Goal: Task Accomplishment & Management: Complete application form

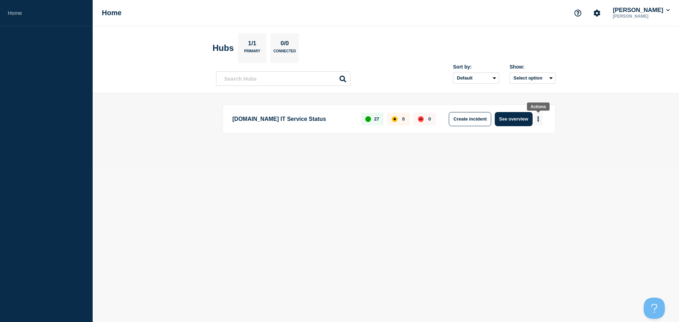
click at [542, 122] on button "More actions" at bounding box center [538, 118] width 9 height 13
click at [535, 139] on button "Create maintenance" at bounding box center [536, 140] width 48 height 6
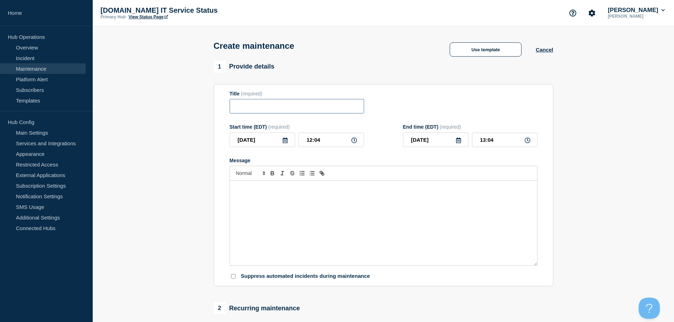
click at [338, 108] on input "Title" at bounding box center [296, 106] width 134 height 14
click at [496, 52] on button "Use template" at bounding box center [485, 49] width 72 height 14
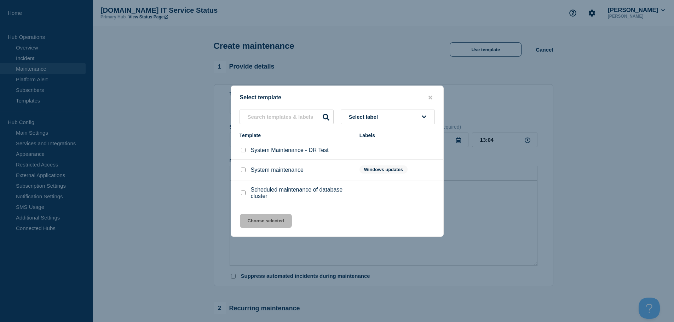
click at [605, 238] on div at bounding box center [337, 161] width 674 height 322
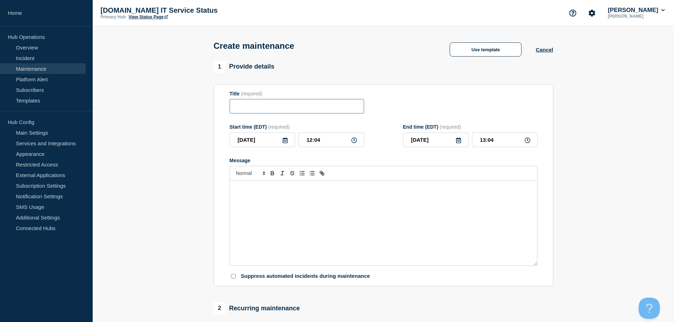
click at [290, 101] on input "Title" at bounding box center [296, 106] width 134 height 14
paste input "ERP Upgrade this weekend - Do Not Use"
type input "ERP Upgrade this weekend - Do Not Use"
click at [284, 143] on icon at bounding box center [285, 141] width 6 height 6
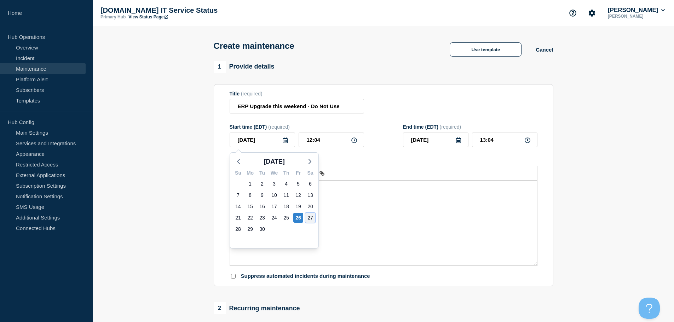
click at [310, 216] on div "27" at bounding box center [310, 218] width 10 height 10
type input "[DATE]"
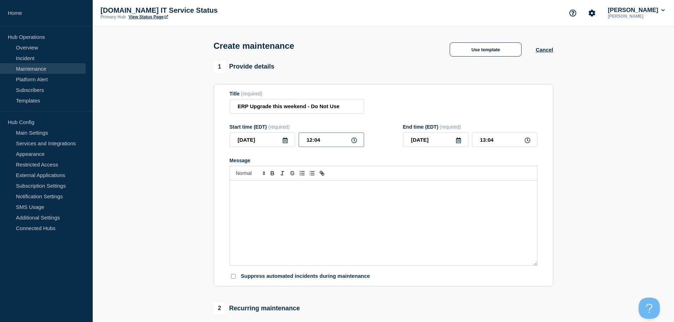
click at [359, 140] on input "12:04" at bounding box center [330, 140] width 65 height 14
click at [357, 141] on input "12:04" at bounding box center [330, 140] width 65 height 14
click at [351, 142] on div "12:04" at bounding box center [330, 140] width 65 height 14
click at [322, 141] on input "12:04" at bounding box center [330, 140] width 65 height 14
drag, startPoint x: 323, startPoint y: 141, endPoint x: 280, endPoint y: 139, distance: 42.8
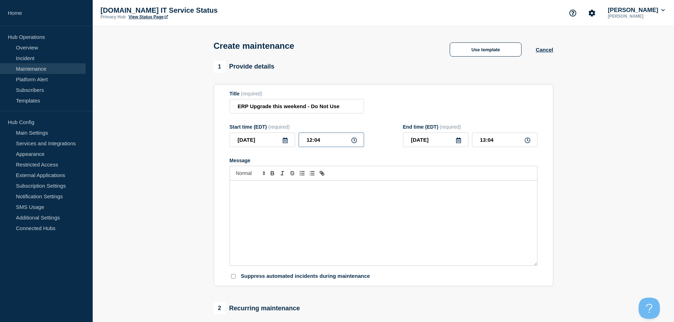
click at [283, 140] on div "[DATE] 12:04" at bounding box center [296, 140] width 134 height 14
type input "16:00"
type input "17:00"
click at [458, 141] on icon at bounding box center [458, 141] width 6 height 6
click at [409, 231] on div "28" at bounding box center [411, 229] width 10 height 10
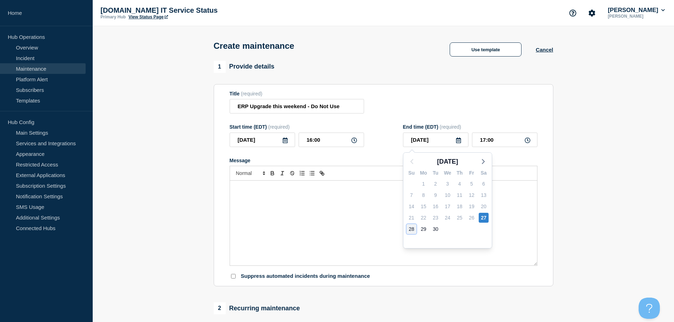
type input "[DATE]"
click at [501, 141] on input "17:00" at bounding box center [504, 140] width 65 height 14
click at [526, 141] on icon at bounding box center [527, 141] width 6 height 6
click at [510, 143] on input "17:00" at bounding box center [504, 140] width 65 height 14
drag, startPoint x: 506, startPoint y: 144, endPoint x: 443, endPoint y: 141, distance: 63.0
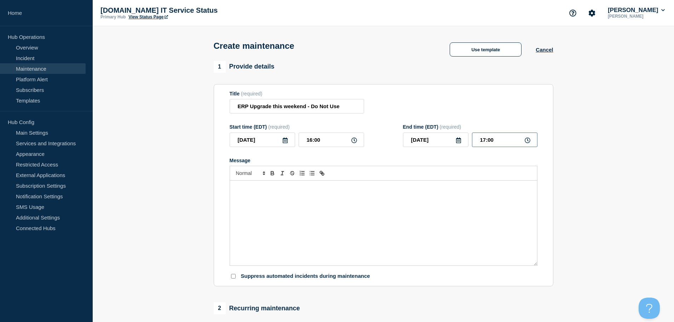
click at [443, 141] on div "[DATE] 17:00" at bounding box center [470, 140] width 134 height 14
type input "14:00"
click at [333, 234] on div "Message" at bounding box center [383, 223] width 307 height 85
click at [301, 212] on div "Message" at bounding box center [383, 223] width 307 height 85
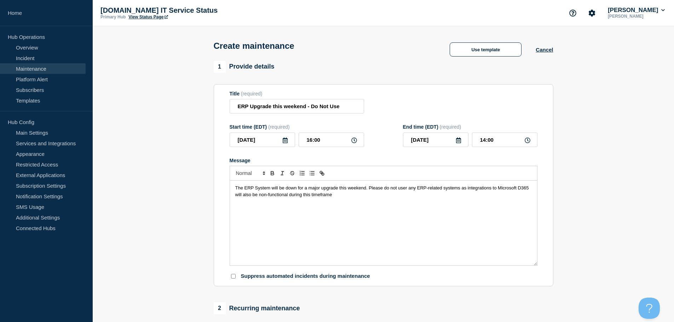
click at [371, 189] on span "The ERP System will be down for a major upgrade this weekend. Please do not use…" at bounding box center [382, 191] width 295 height 12
click at [368, 192] on span "The ERP System will be down for a major upgrade this weekend. Please do not use…" at bounding box center [382, 191] width 295 height 12
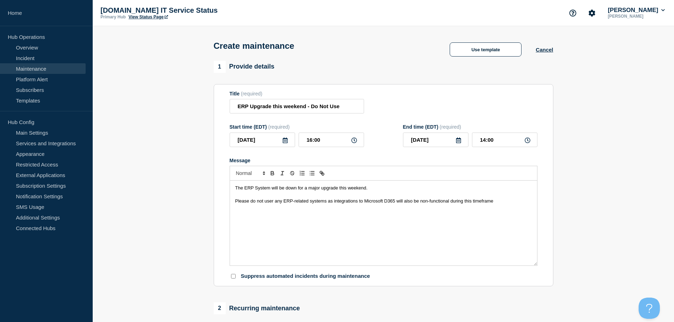
click at [525, 202] on p "Please do not user any ERP-related systems as integrations to Microsoft D365 wi…" at bounding box center [383, 201] width 296 height 6
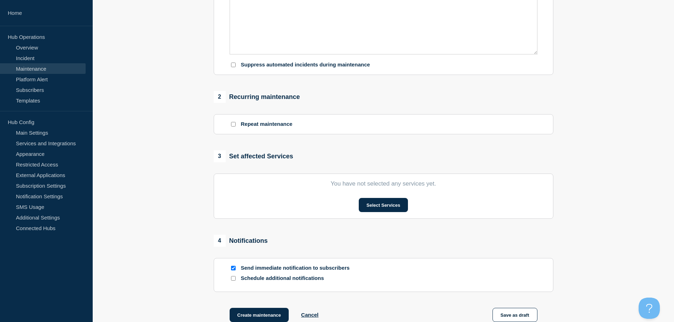
scroll to position [212, 0]
click at [391, 207] on button "Select Services" at bounding box center [383, 204] width 49 height 14
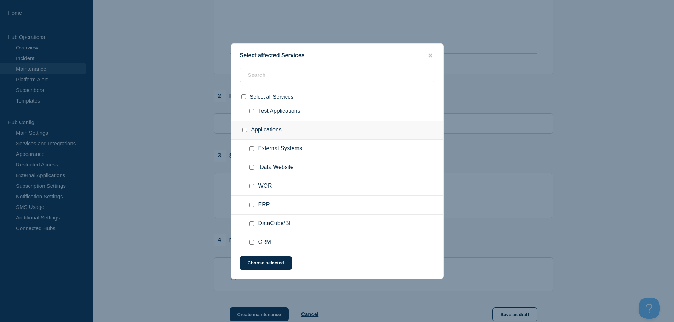
scroll to position [35, 0]
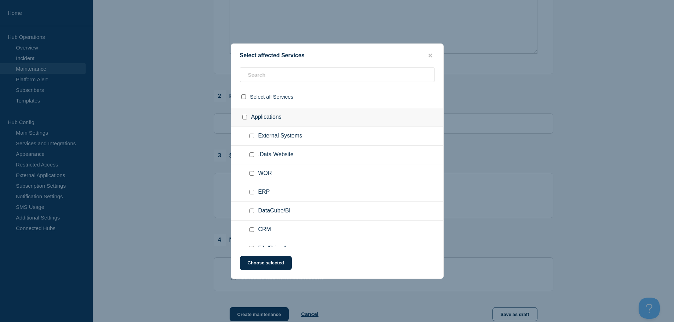
click at [251, 156] on input ".Data Website checkbox" at bounding box center [251, 154] width 5 height 5
click at [252, 153] on input ".Data Website checkbox" at bounding box center [251, 154] width 5 height 5
checkbox input "false"
click at [251, 172] on input "WOR checkbox" at bounding box center [251, 173] width 5 height 5
checkbox input "true"
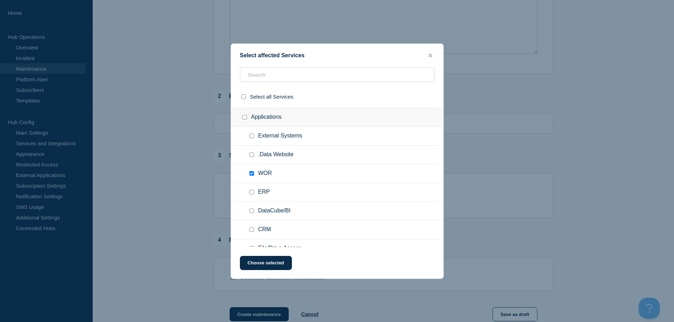
click at [252, 195] on div at bounding box center [253, 192] width 10 height 7
click at [252, 192] on input "ERP checkbox" at bounding box center [251, 192] width 5 height 5
checkbox input "true"
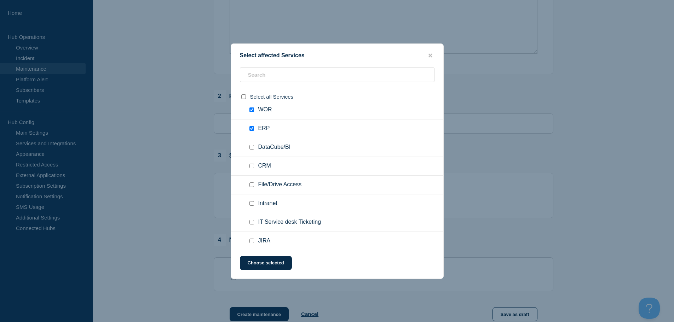
scroll to position [106, 0]
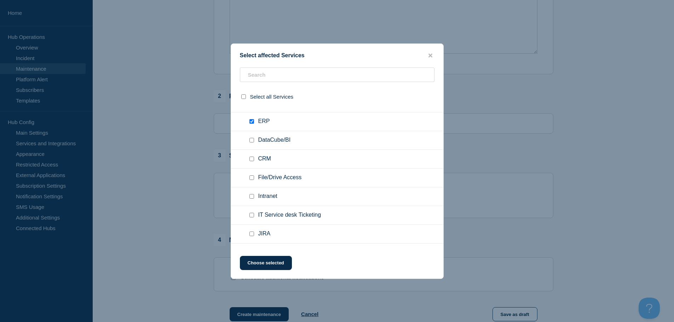
click at [251, 161] on input "CRM checkbox" at bounding box center [251, 159] width 5 height 5
checkbox input "true"
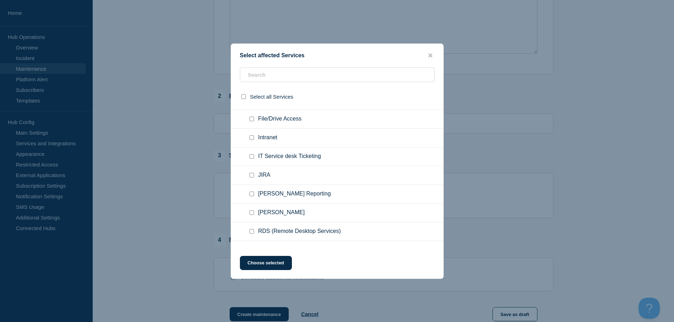
scroll to position [177, 0]
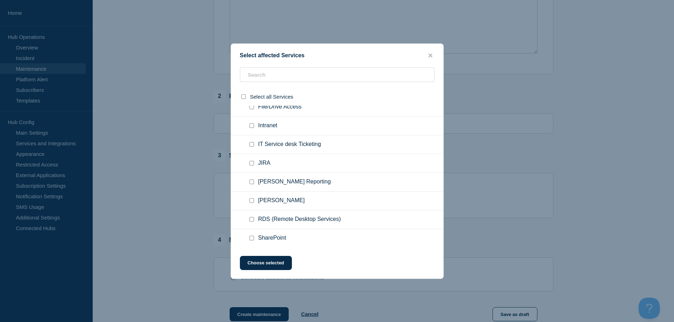
click at [251, 128] on input "Intranet checkbox" at bounding box center [251, 125] width 5 height 5
checkbox input "true"
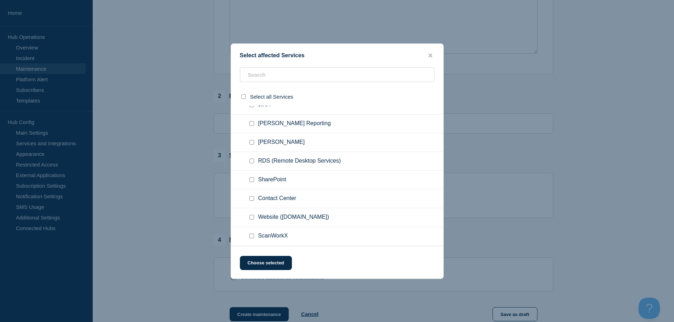
scroll to position [248, 0]
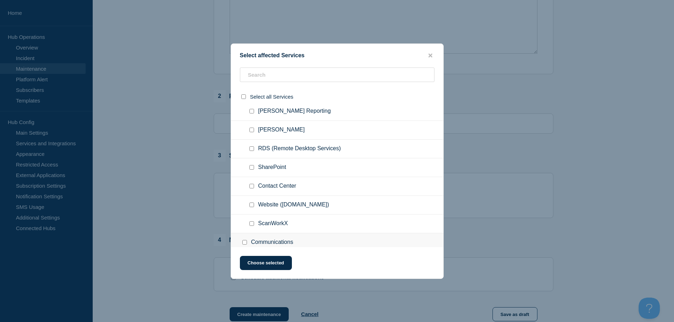
click at [251, 224] on input "ScanWorkX checkbox" at bounding box center [251, 223] width 5 height 5
checkbox input "true"
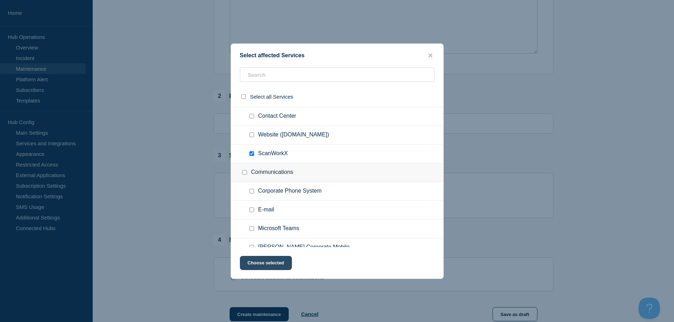
scroll to position [318, 0]
click at [280, 261] on button "Choose selected" at bounding box center [266, 263] width 52 height 14
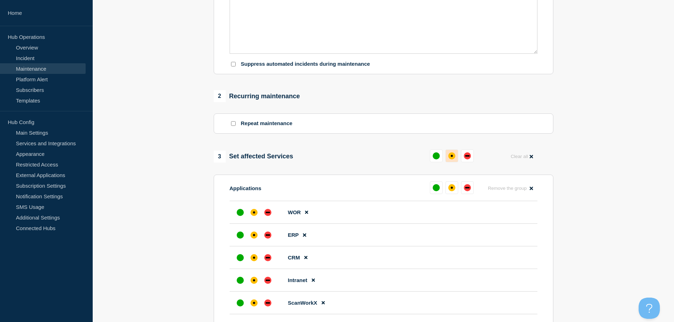
click at [454, 160] on button at bounding box center [451, 156] width 13 height 13
click at [463, 155] on div "down" at bounding box center [464, 155] width 7 height 7
click at [463, 157] on div "down" at bounding box center [464, 155] width 7 height 7
click at [466, 159] on div "down" at bounding box center [464, 155] width 7 height 7
drag, startPoint x: 444, startPoint y: 157, endPoint x: 438, endPoint y: 157, distance: 5.3
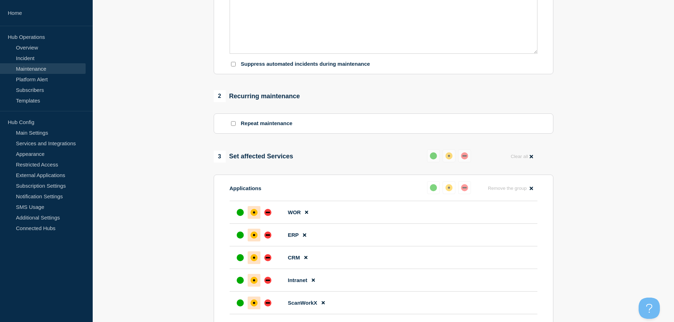
click at [443, 157] on button at bounding box center [448, 156] width 13 height 13
click at [434, 157] on div "up" at bounding box center [433, 155] width 7 height 7
click at [458, 157] on div "Reset" at bounding box center [450, 156] width 47 height 13
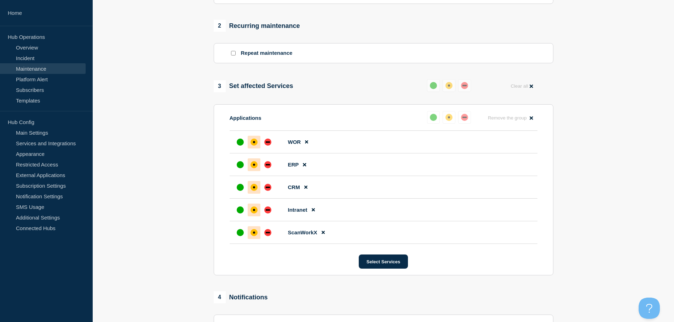
scroll to position [283, 0]
click at [266, 236] on div "down" at bounding box center [267, 232] width 7 height 7
click at [267, 213] on div "down" at bounding box center [267, 209] width 7 height 7
click at [265, 191] on div "down" at bounding box center [267, 187] width 7 height 7
click at [265, 171] on div at bounding box center [267, 164] width 13 height 13
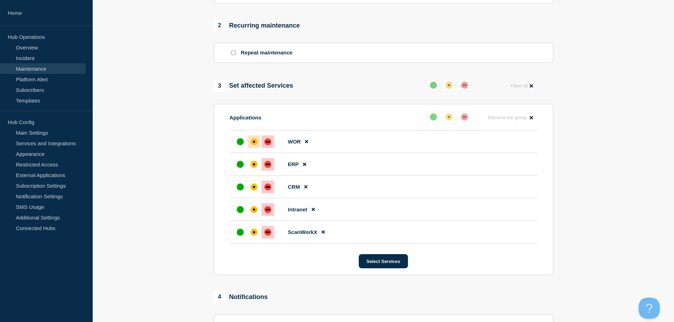
click at [269, 147] on div at bounding box center [267, 141] width 13 height 13
drag, startPoint x: 140, startPoint y: 227, endPoint x: 150, endPoint y: 226, distance: 10.4
click at [140, 227] on section "1 Provide details Title (required) ERP Upgrade this weekend - Do Not Use Start …" at bounding box center [383, 87] width 581 height 618
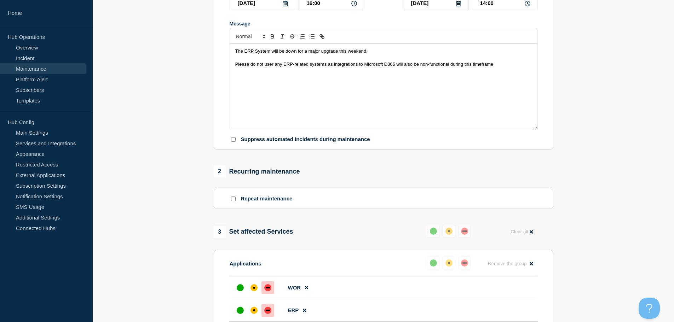
scroll to position [0, 0]
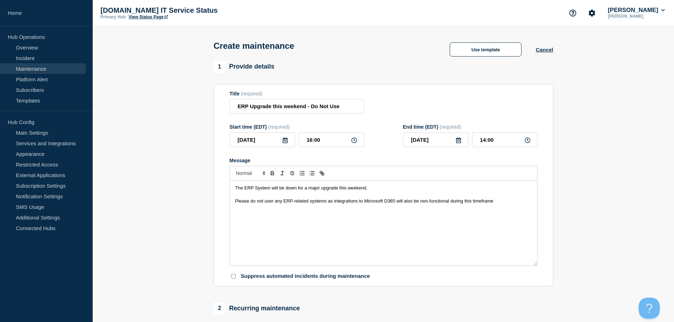
click at [509, 204] on p "Please do not user any ERP-related systems as integrations to Microsoft D365 wi…" at bounding box center [383, 201] width 296 height 6
click at [511, 202] on p "Please do not user any ERP-related systems as integrations to Microsoft D365 wi…" at bounding box center [383, 201] width 296 height 6
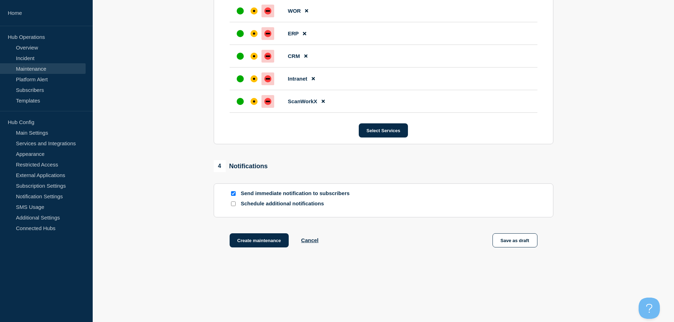
scroll to position [422, 0]
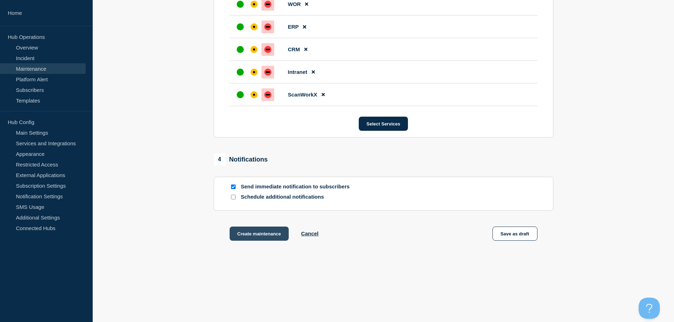
click at [252, 238] on button "Create maintenance" at bounding box center [258, 234] width 59 height 14
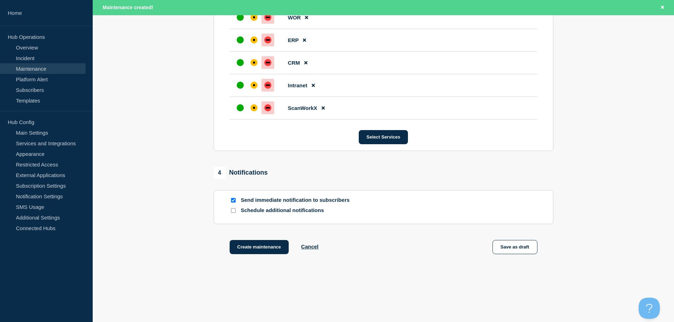
scroll to position [437, 0]
